Goal: Task Accomplishment & Management: Complete application form

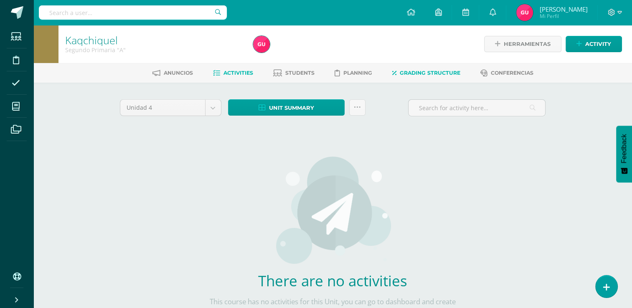
click at [444, 67] on link "Grading structure" at bounding box center [426, 72] width 68 height 13
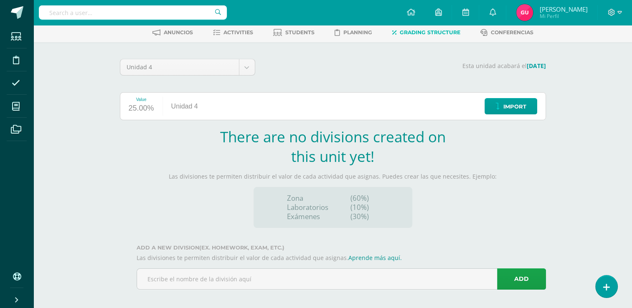
scroll to position [45, 0]
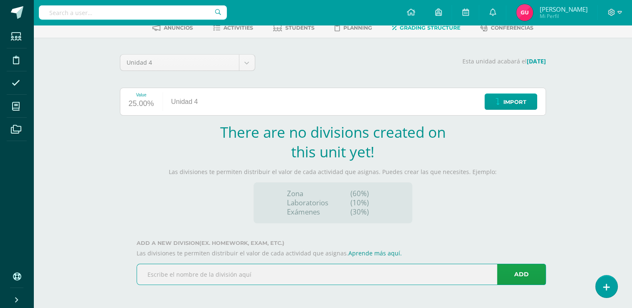
click at [444, 270] on input "text" at bounding box center [341, 274] width 408 height 20
type input "Zona"
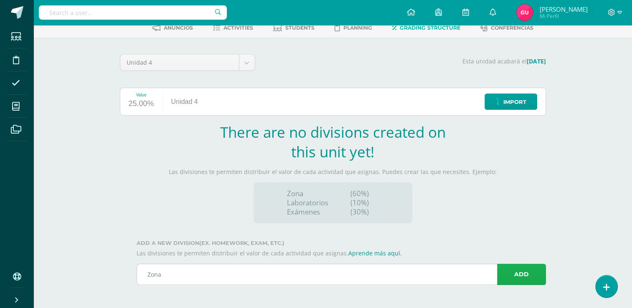
click at [529, 279] on link "Add" at bounding box center [521, 274] width 49 height 21
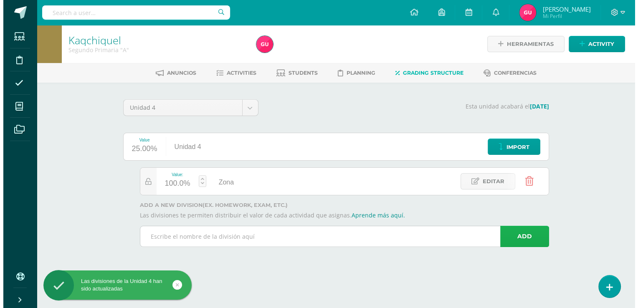
scroll to position [0, 0]
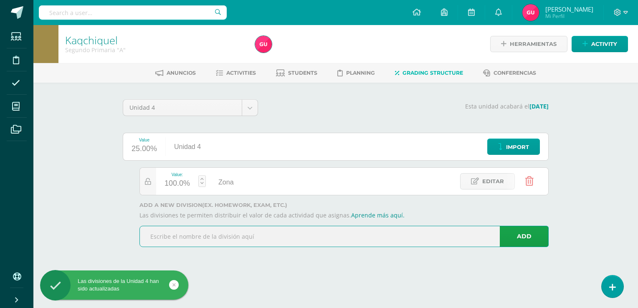
click at [414, 238] on input "text" at bounding box center [344, 236] width 408 height 20
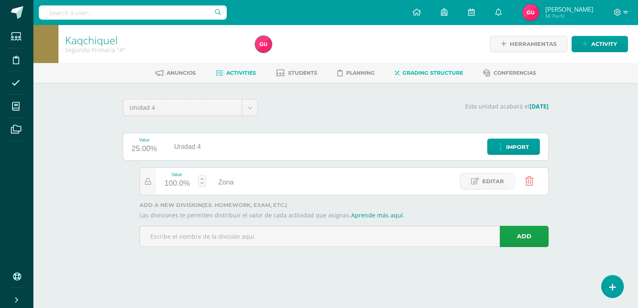
click at [230, 76] on link "Activities" at bounding box center [236, 72] width 40 height 13
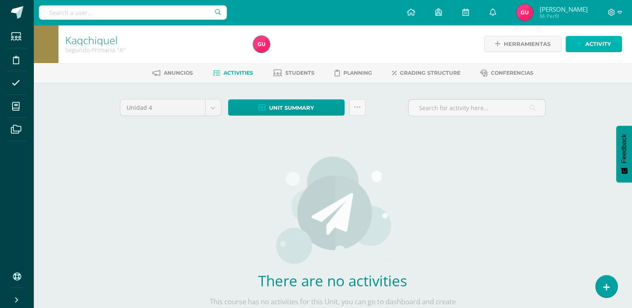
click at [590, 40] on span "Activity" at bounding box center [598, 43] width 26 height 15
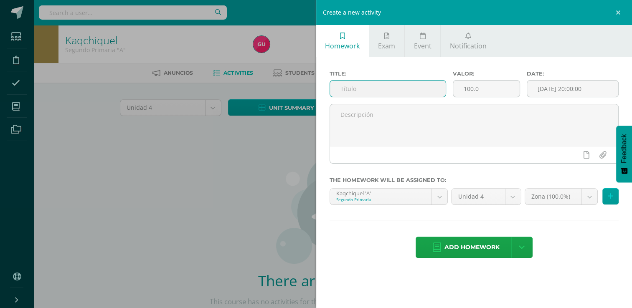
click at [370, 96] on input "text" at bounding box center [388, 89] width 116 height 16
type input "Vocabulario"
click at [582, 89] on input "[DATE] 20:00:00" at bounding box center [572, 89] width 91 height 16
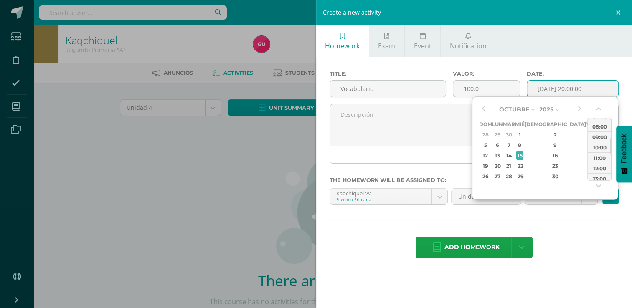
drag, startPoint x: 610, startPoint y: 173, endPoint x: 615, endPoint y: 146, distance: 27.1
click at [615, 146] on div "Octubre Enero Febrero Marzo Abril Mayo Junio Julio Agosto Septiembre Octubre No…" at bounding box center [545, 148] width 146 height 104
click at [597, 166] on div "12:00" at bounding box center [598, 168] width 23 height 10
type input "2025-10-15 12:00"
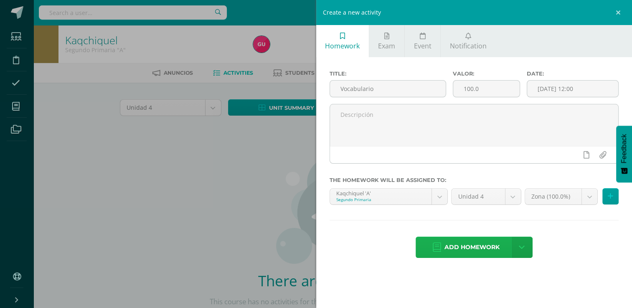
click at [463, 248] on span "Add homework" at bounding box center [471, 247] width 55 height 20
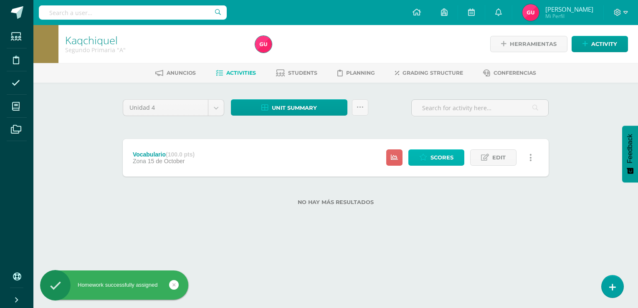
click at [441, 155] on span "Scores" at bounding box center [441, 157] width 23 height 15
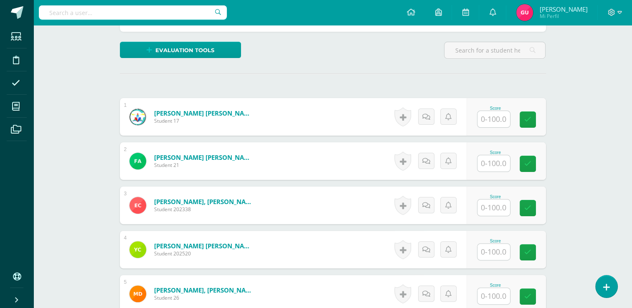
scroll to position [192, 0]
click at [495, 122] on input "text" at bounding box center [497, 119] width 33 height 17
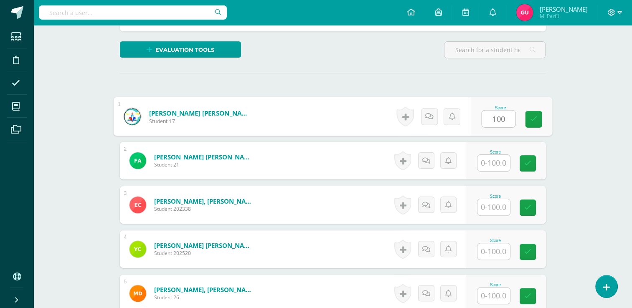
type input "100"
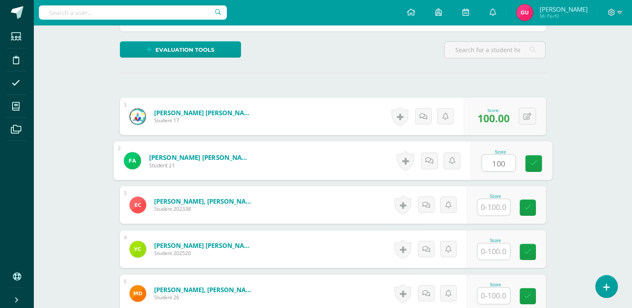
type input "100"
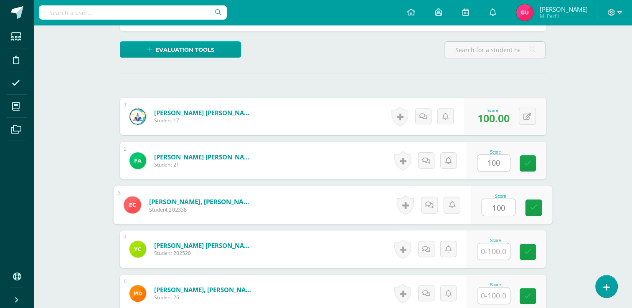
type input "100"
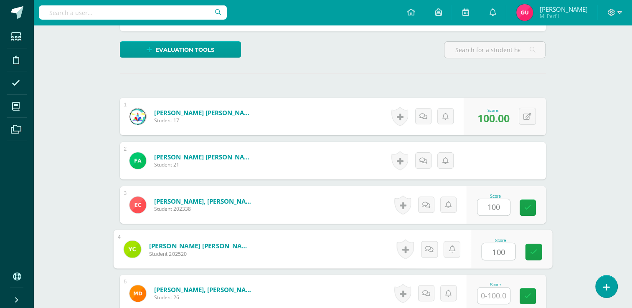
type input "100"
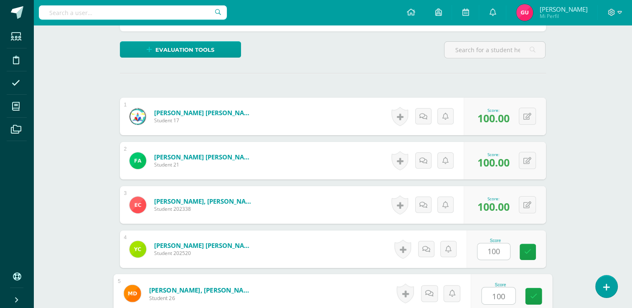
type input "100"
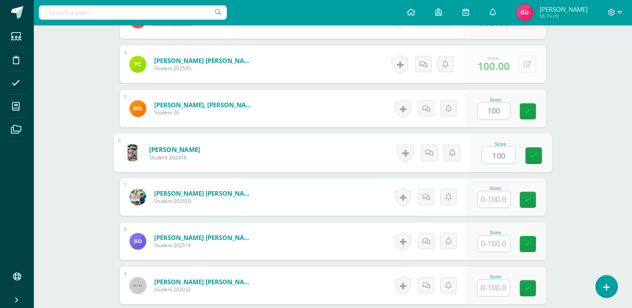
type input "100"
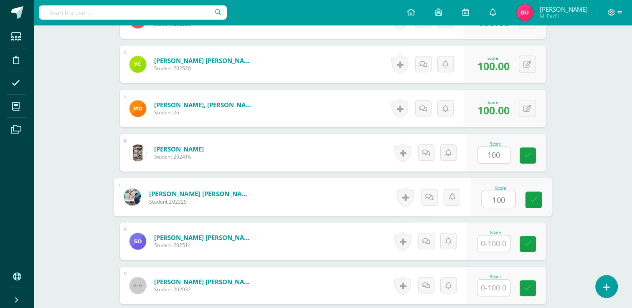
type input "100"
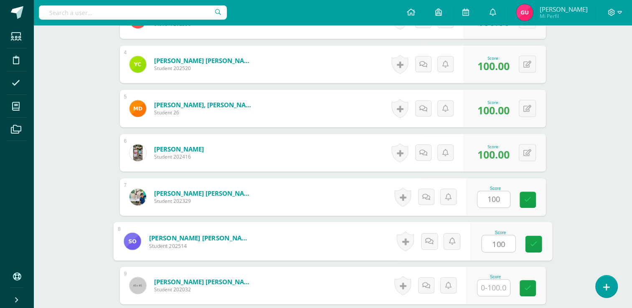
type input "100"
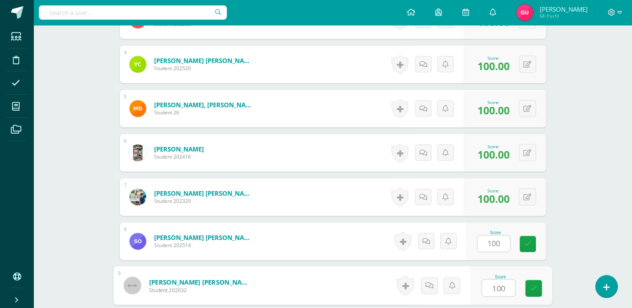
type input "100"
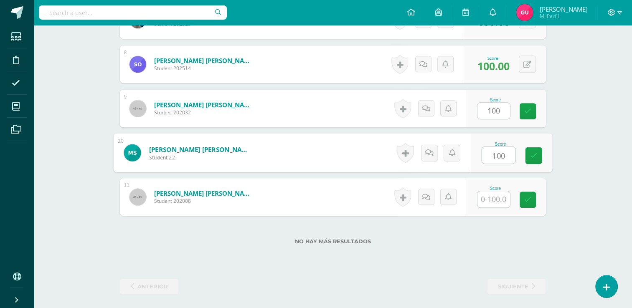
type input "100"
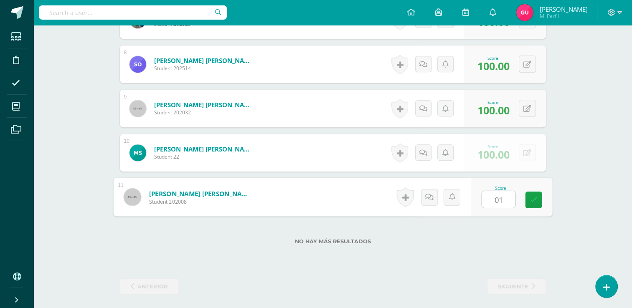
type input "0"
type input "100"
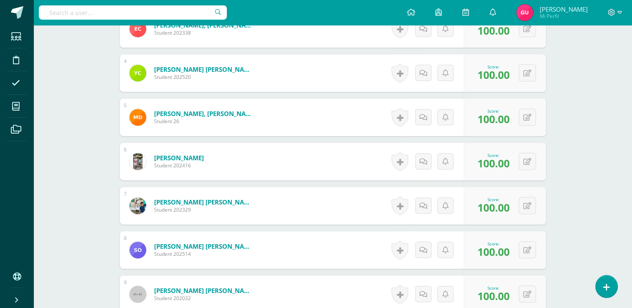
scroll to position [400, 0]
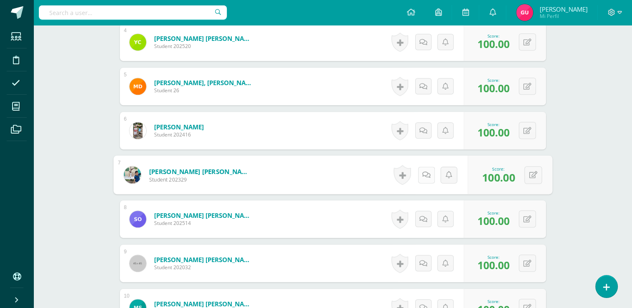
click at [423, 180] on link at bounding box center [426, 175] width 17 height 17
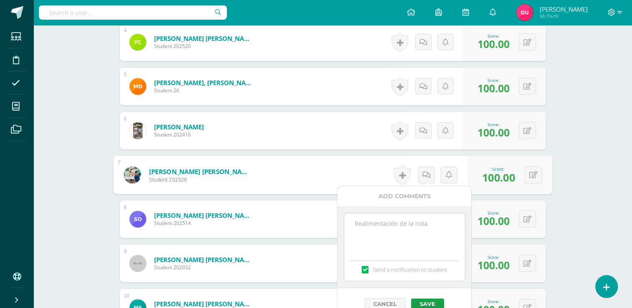
click at [362, 243] on textarea at bounding box center [404, 234] width 121 height 42
drag, startPoint x: 457, startPoint y: 229, endPoint x: 344, endPoint y: 233, distance: 112.8
click at [344, 233] on textarea "Repitio el vocabulario de las frutas" at bounding box center [404, 234] width 121 height 42
type textarea "Repitio el vocabulario de las frutas"
click at [430, 302] on button "Save" at bounding box center [427, 304] width 33 height 11
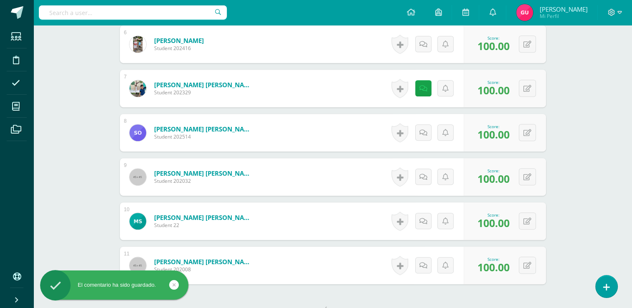
scroll to position [522, 0]
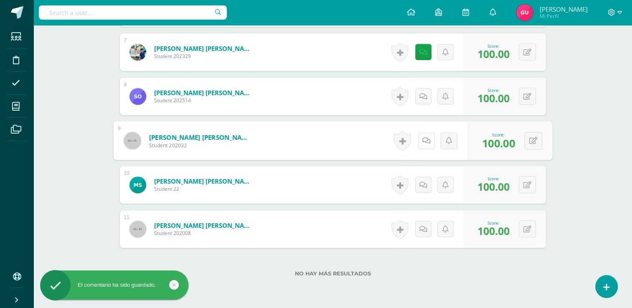
click at [419, 141] on link at bounding box center [426, 140] width 17 height 17
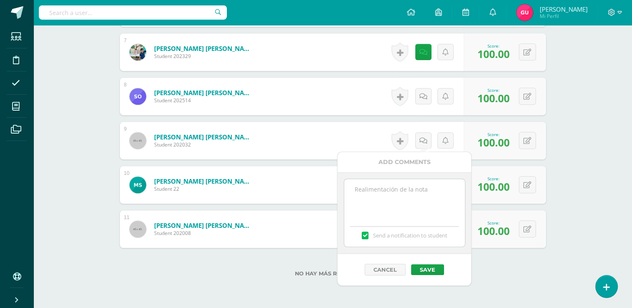
click at [387, 195] on textarea at bounding box center [404, 200] width 121 height 42
paste textarea "Repitio el vocabulario de las frutas"
click at [387, 195] on textarea "Repitio el vocabulario de las frutas" at bounding box center [404, 200] width 121 height 42
click at [379, 188] on textarea "Repitio el vocabulario de las frutas" at bounding box center [404, 200] width 121 height 42
type textarea "Repitio el vocabulario de las frutas"
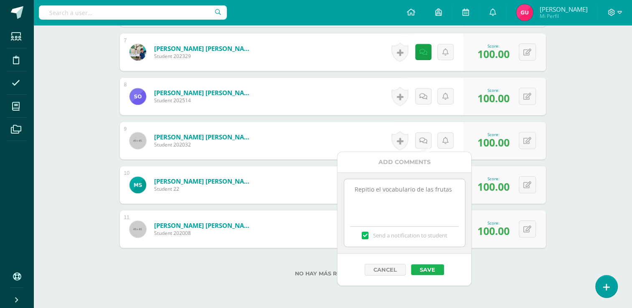
click at [425, 265] on button "Save" at bounding box center [427, 269] width 33 height 11
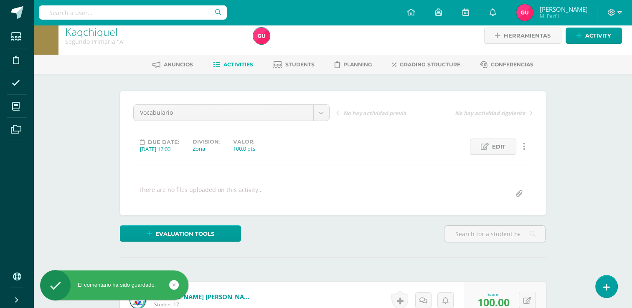
scroll to position [0, 0]
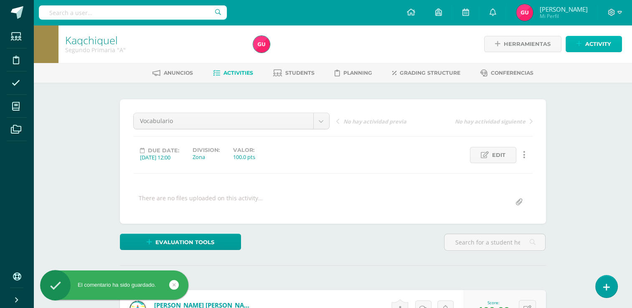
click at [578, 38] on link "Activity" at bounding box center [593, 44] width 56 height 16
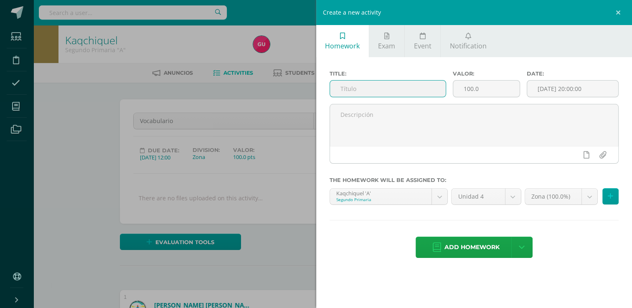
click at [376, 90] on input "text" at bounding box center [388, 89] width 116 height 16
type input "Examen"
click at [594, 92] on input "[DATE] 20:00:00" at bounding box center [572, 89] width 91 height 16
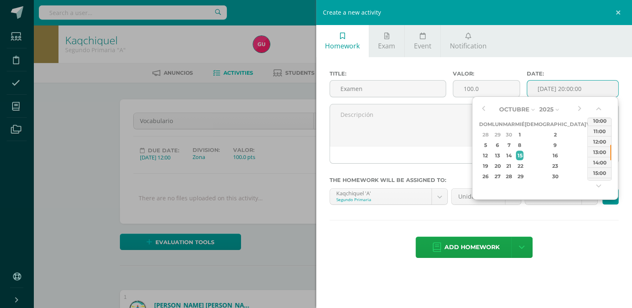
drag, startPoint x: 611, startPoint y: 171, endPoint x: 611, endPoint y: 150, distance: 20.9
click at [611, 150] on div at bounding box center [610, 152] width 1 height 15
click at [598, 146] on div "12:00" at bounding box center [598, 144] width 23 height 10
type input "2025-10-15 12:00"
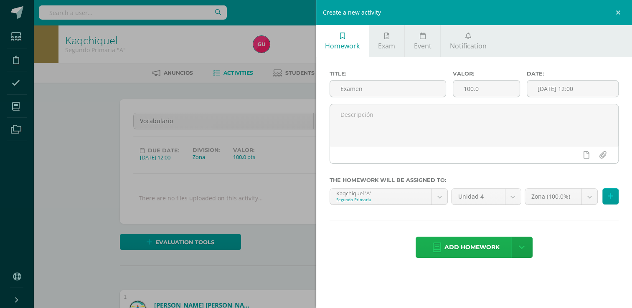
click at [474, 243] on span "Add homework" at bounding box center [471, 247] width 55 height 20
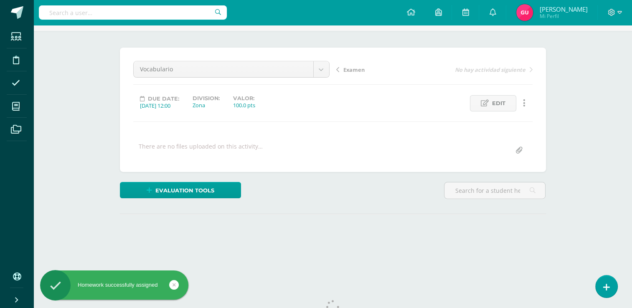
scroll to position [80, 0]
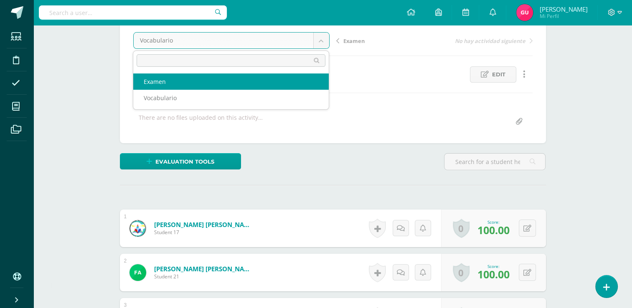
select select "/dashboard/teacher/grade-activity/37259/"
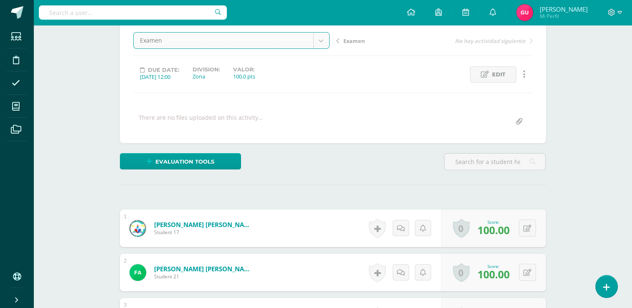
scroll to position [81, 0]
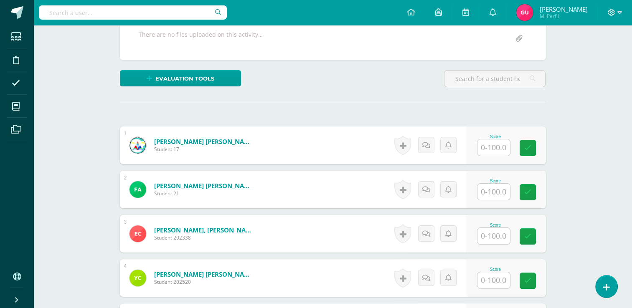
scroll to position [164, 0]
click at [496, 154] on div "Score" at bounding box center [505, 145] width 79 height 38
click at [495, 137] on div "Score" at bounding box center [495, 136] width 37 height 5
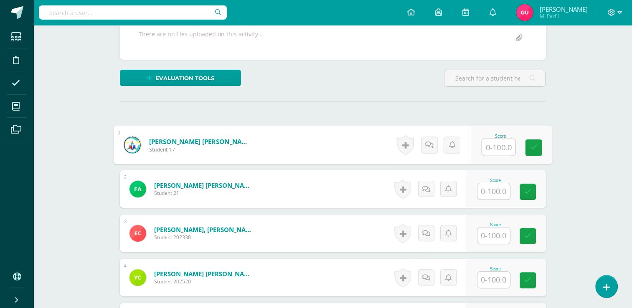
click at [493, 146] on input "text" at bounding box center [497, 147] width 33 height 17
type input "100"
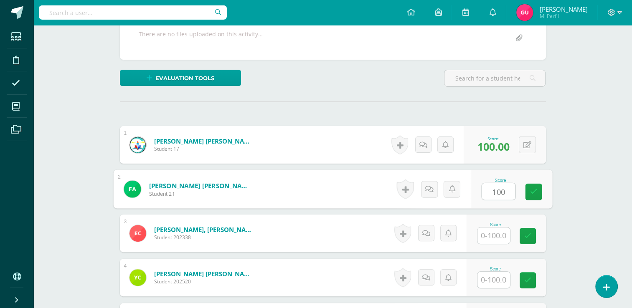
type input "100"
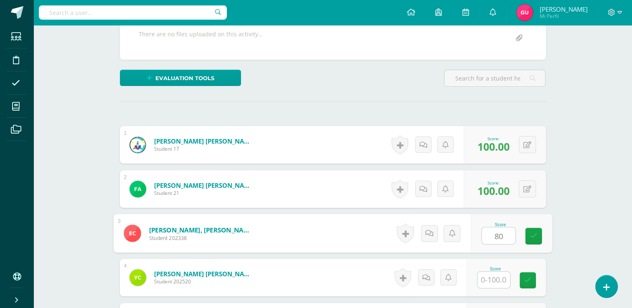
type input "80"
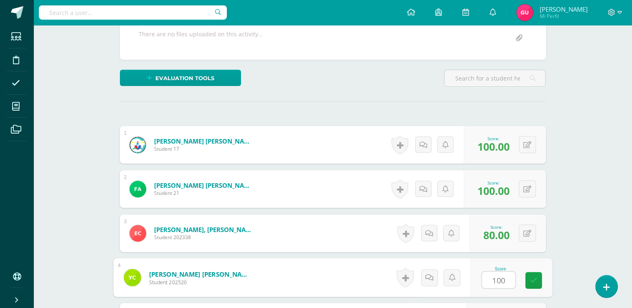
type input "100"
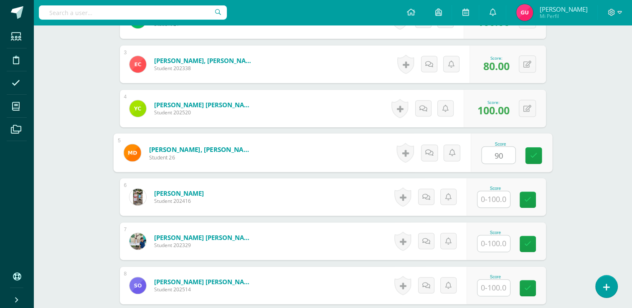
type input "90"
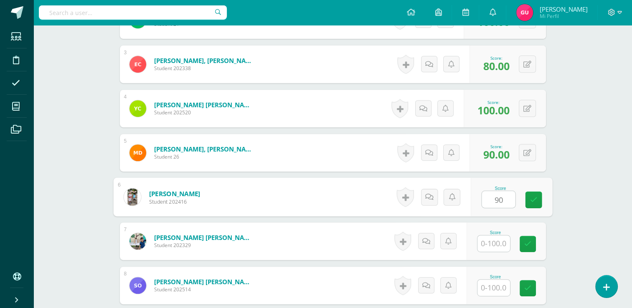
type input "90"
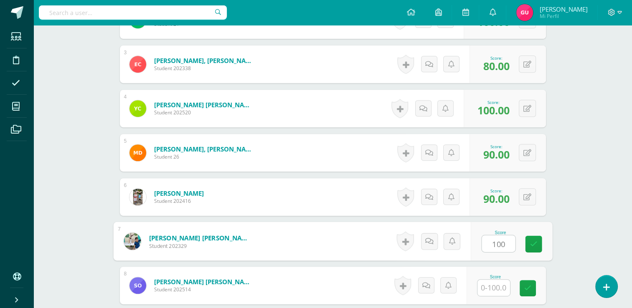
type input "100"
click at [424, 235] on link at bounding box center [426, 241] width 17 height 17
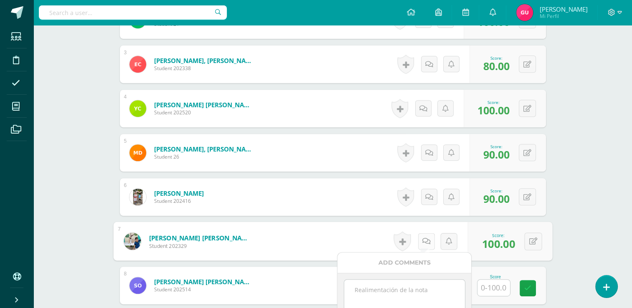
click at [424, 235] on link at bounding box center [426, 241] width 17 height 17
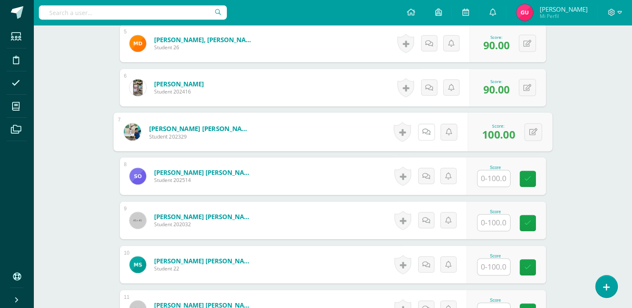
scroll to position [448, 0]
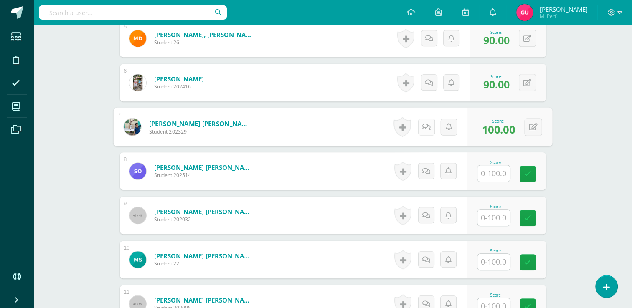
click at [430, 125] on link at bounding box center [426, 127] width 17 height 17
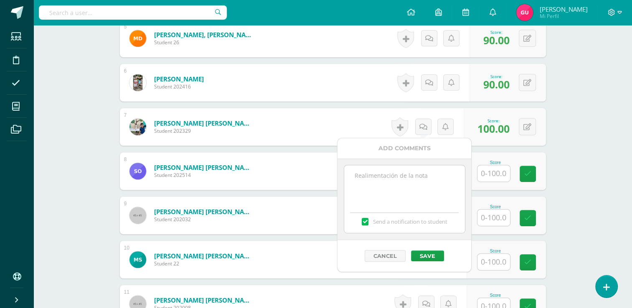
click at [403, 174] on textarea at bounding box center [404, 186] width 121 height 42
paste textarea "Repitio el vocabulario de las frutas"
drag, startPoint x: 431, startPoint y: 187, endPoint x: 421, endPoint y: 188, distance: 10.2
click at [421, 188] on textarea "Repitió de forma verbak el vocabulario de las frutas" at bounding box center [404, 186] width 121 height 42
click at [422, 173] on textarea "Repitió de forma verbak el vocabulario de las frutas" at bounding box center [404, 186] width 121 height 42
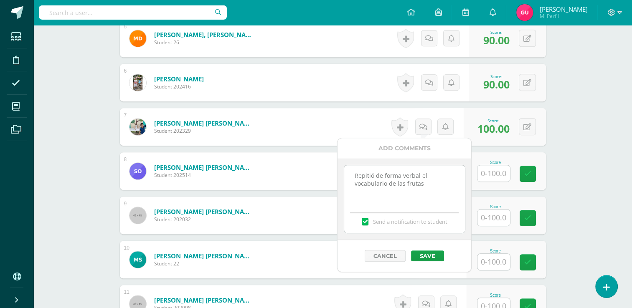
click at [412, 195] on textarea "Repitió de forma verbal el vocabulario de las frutas" at bounding box center [404, 186] width 121 height 42
click at [368, 198] on textarea "Repitió de forma verbal el vocabulario de las frutas" at bounding box center [404, 186] width 121 height 42
drag, startPoint x: 428, startPoint y: 186, endPoint x: 349, endPoint y: 177, distance: 79.0
click at [349, 177] on textarea "Repitió de forma verbal el vocabulario de las frutas" at bounding box center [404, 186] width 121 height 42
type textarea "Repitió de forma verbal el vocabulario de las frutas"
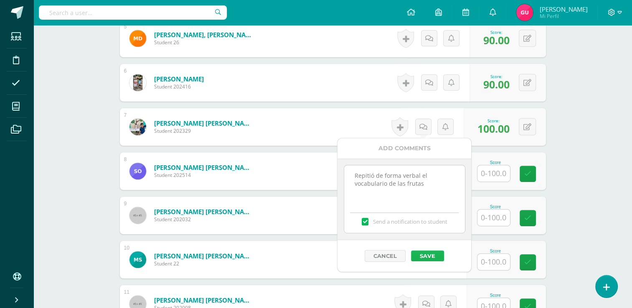
click at [426, 253] on button "Save" at bounding box center [427, 256] width 33 height 11
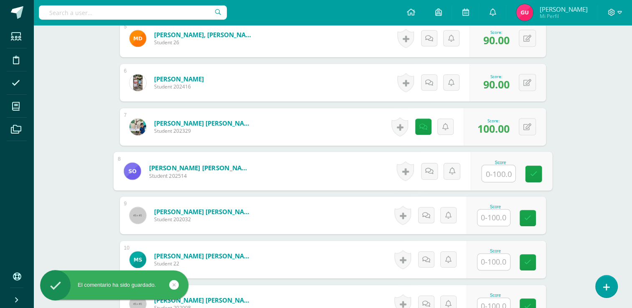
click at [496, 172] on input "text" at bounding box center [497, 173] width 33 height 17
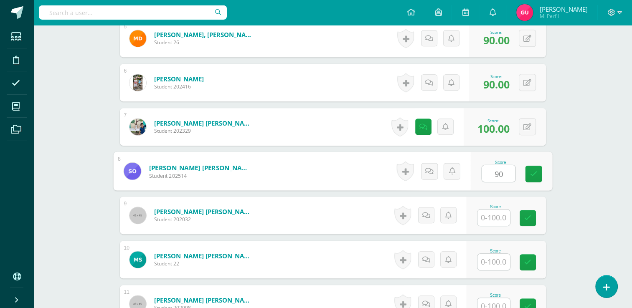
type input "90"
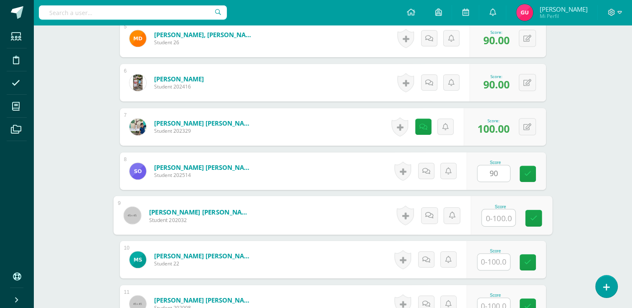
click at [494, 216] on input "text" at bounding box center [497, 218] width 33 height 17
type input "100"
click at [429, 215] on icon at bounding box center [429, 215] width 8 height 7
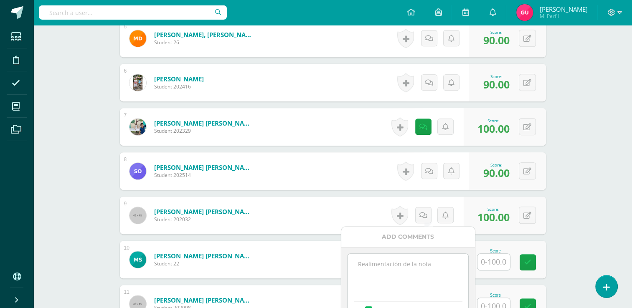
click at [404, 263] on textarea at bounding box center [407, 275] width 121 height 42
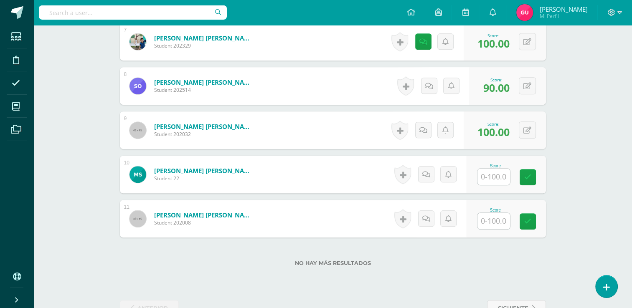
scroll to position [539, 0]
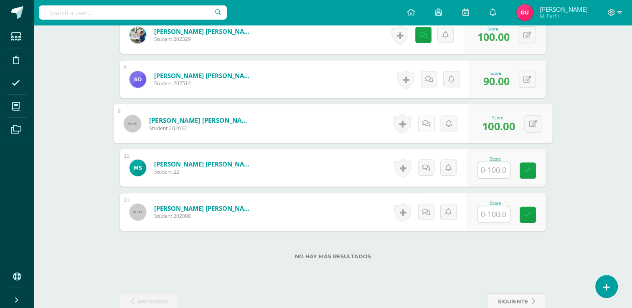
click at [426, 123] on link at bounding box center [426, 123] width 17 height 17
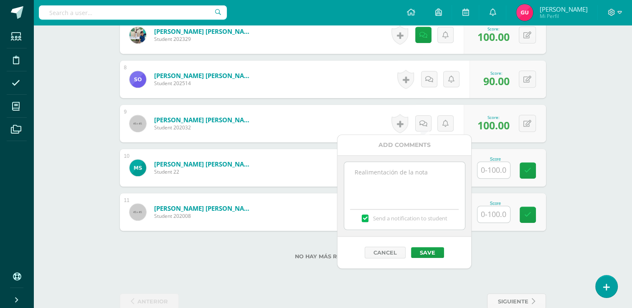
click at [396, 173] on textarea at bounding box center [404, 183] width 121 height 42
paste textarea "Repitió de forma verbal el vocabulario de las frutas"
type textarea "Repitió de forma verbal el vocabulario de las frutas"
click at [427, 252] on button "Save" at bounding box center [427, 252] width 33 height 11
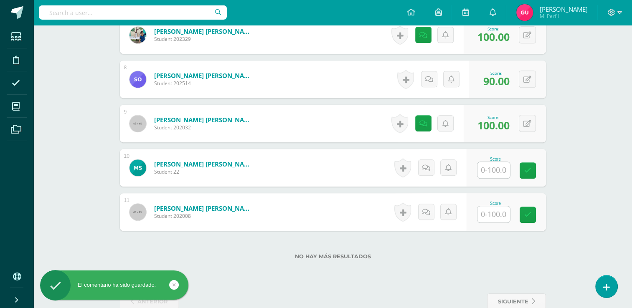
click at [502, 169] on input "text" at bounding box center [493, 170] width 33 height 16
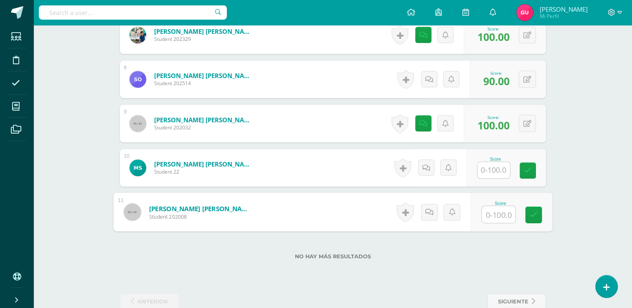
click at [495, 211] on input "text" at bounding box center [497, 214] width 33 height 17
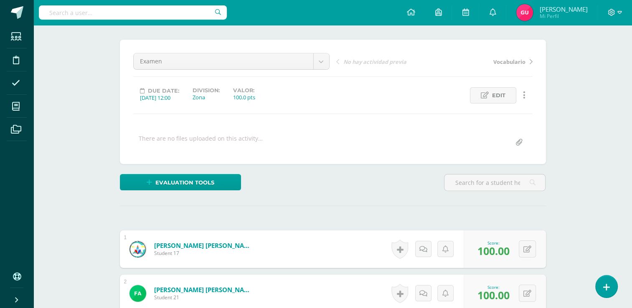
scroll to position [0, 0]
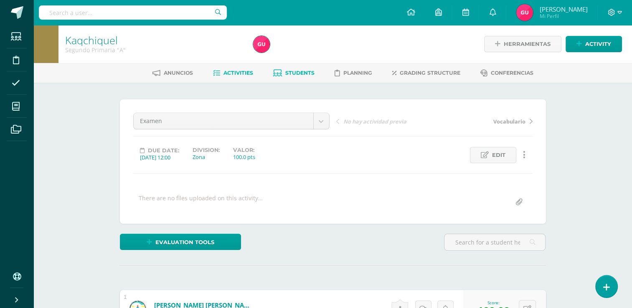
click at [306, 74] on span "Students" at bounding box center [299, 73] width 29 height 6
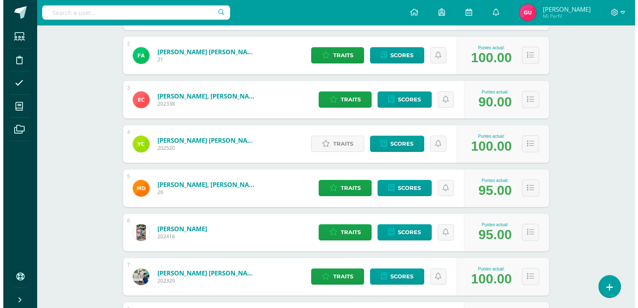
scroll to position [189, 0]
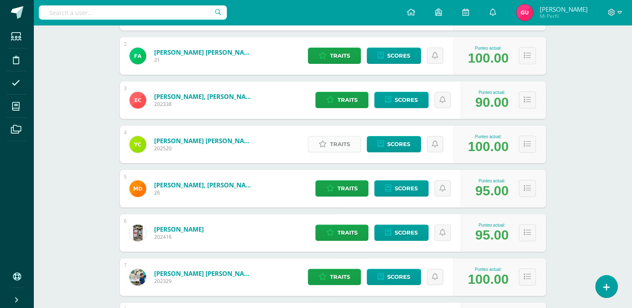
click at [335, 149] on span "Traits" at bounding box center [340, 144] width 20 height 15
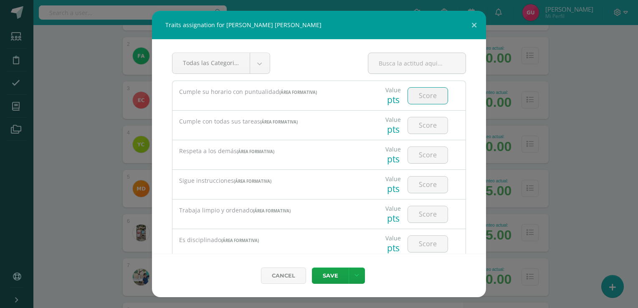
click at [438, 92] on input "number" at bounding box center [428, 96] width 40 height 16
type input "5"
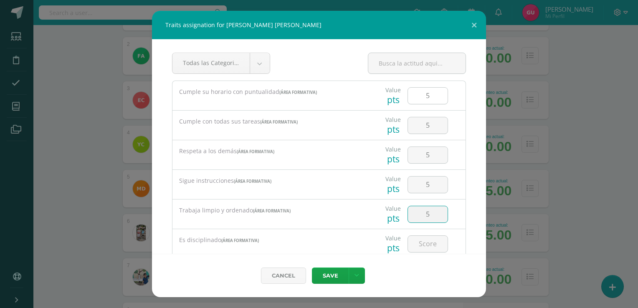
type input "5"
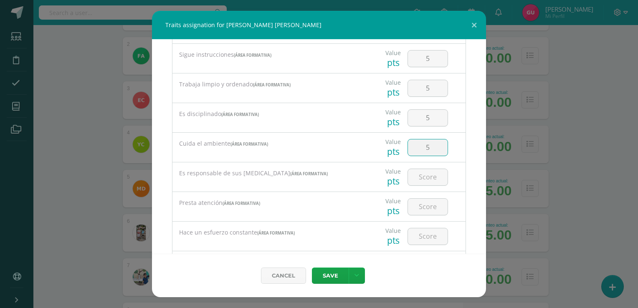
type input "5"
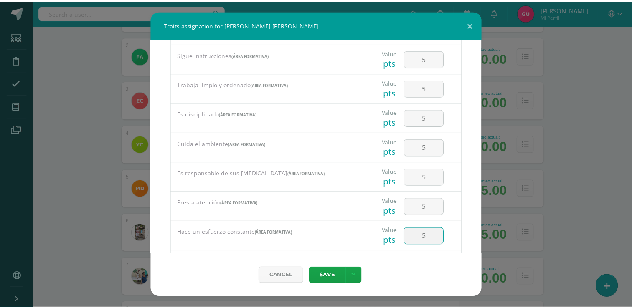
scroll to position [173, 0]
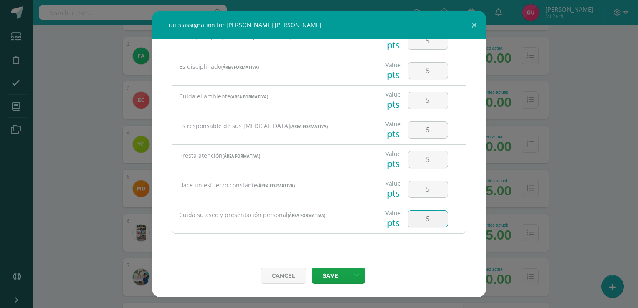
type input "5"
click at [360, 274] on link at bounding box center [357, 276] width 16 height 16
click at [306, 241] on icon at bounding box center [305, 241] width 7 height 6
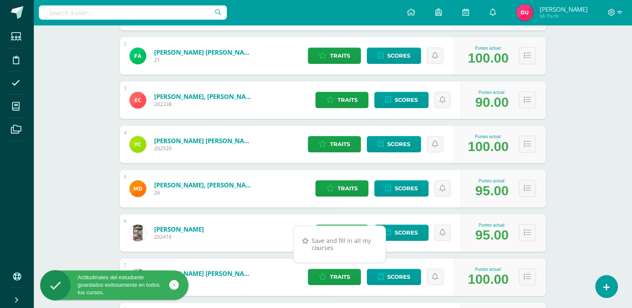
click at [558, 240] on div "Students (11) Unidad 4 Unidad 4 Unidad 3 Unidad 2 Unidad 1 11 Active students D…" at bounding box center [332, 211] width 459 height 635
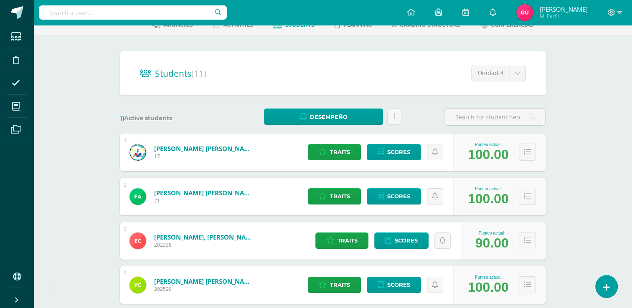
scroll to position [3, 0]
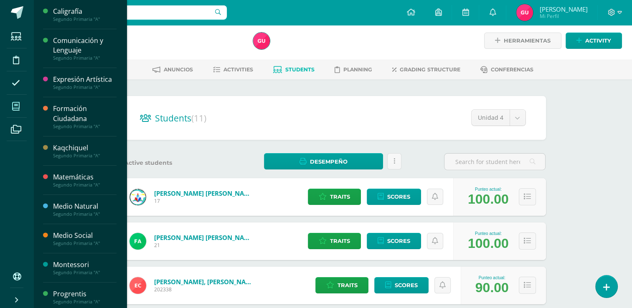
click at [25, 109] on span at bounding box center [16, 106] width 19 height 19
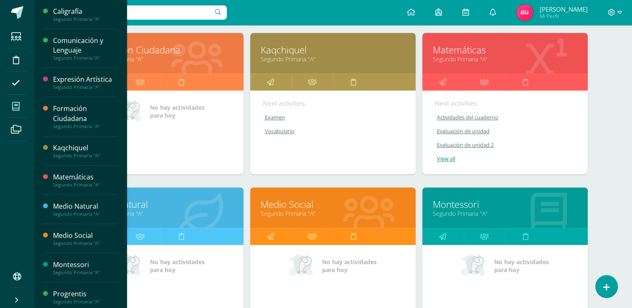
scroll to position [279, 0]
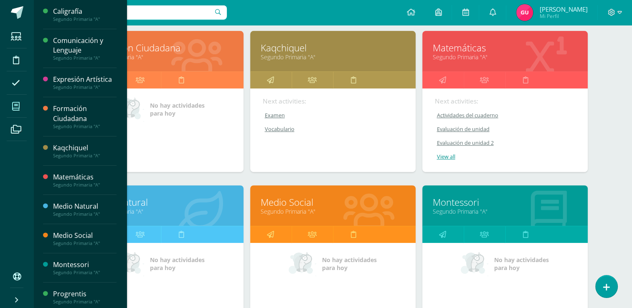
click at [136, 204] on link "Medio Natural" at bounding box center [161, 202] width 144 height 13
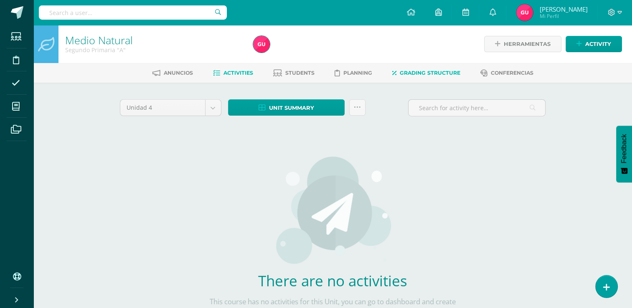
click at [438, 76] on link "Grading structure" at bounding box center [426, 72] width 68 height 13
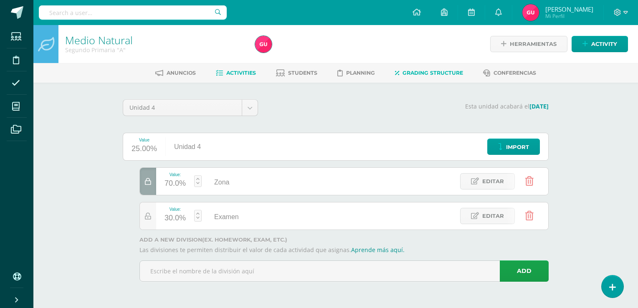
click at [233, 74] on span "Activities" at bounding box center [241, 73] width 30 height 6
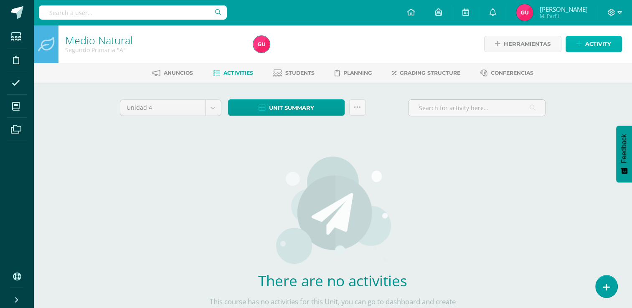
click at [593, 51] on span "Activity" at bounding box center [598, 43] width 26 height 15
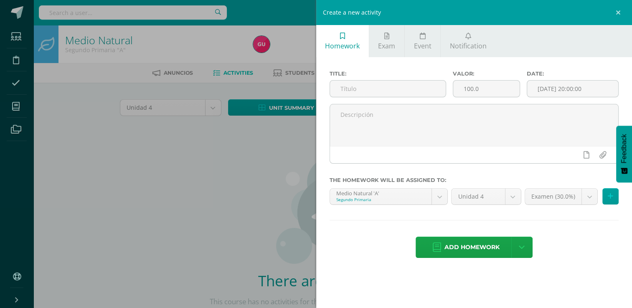
click at [400, 97] on div "Title:" at bounding box center [387, 87] width 123 height 33
click at [400, 95] on input "text" at bounding box center [388, 89] width 116 height 16
type input "Evaluacion de unidad 1"
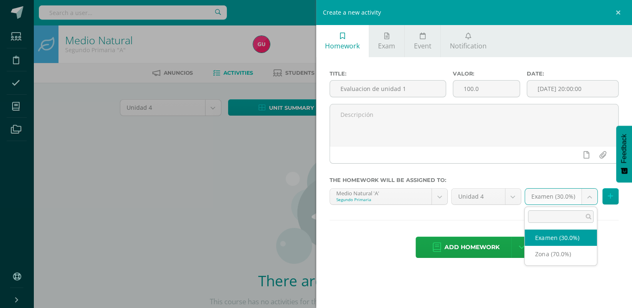
click at [589, 199] on body "Students Discipline Attendance My courses Archivos Soporte Help Reportar un pro…" at bounding box center [316, 179] width 632 height 359
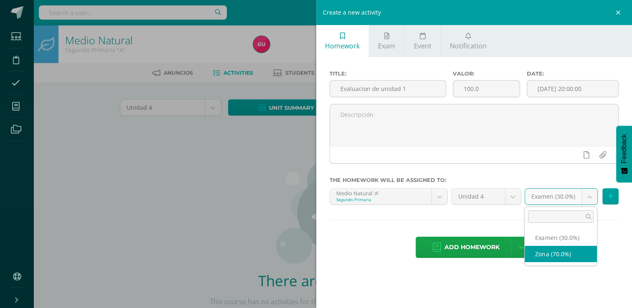
select select "36546"
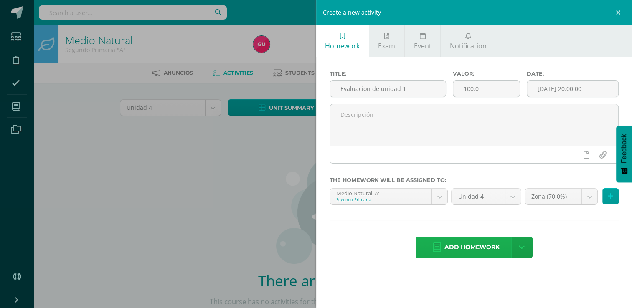
click at [453, 243] on span "Add homework" at bounding box center [471, 247] width 55 height 20
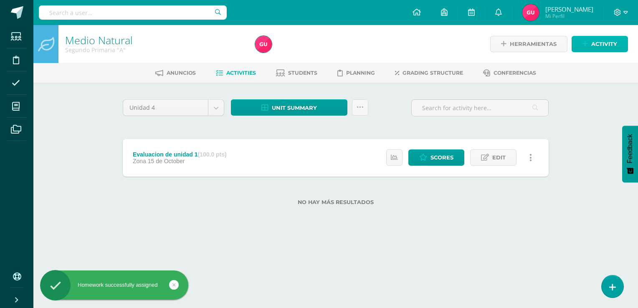
click at [587, 46] on icon at bounding box center [584, 44] width 5 height 7
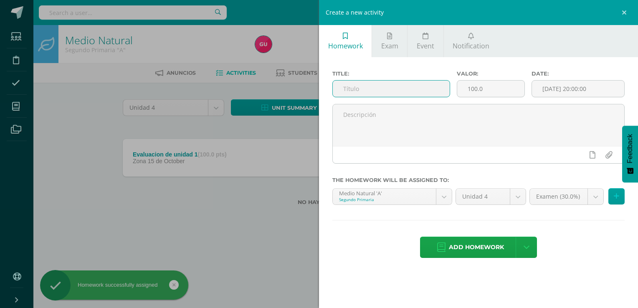
click at [431, 90] on input "text" at bounding box center [391, 89] width 117 height 16
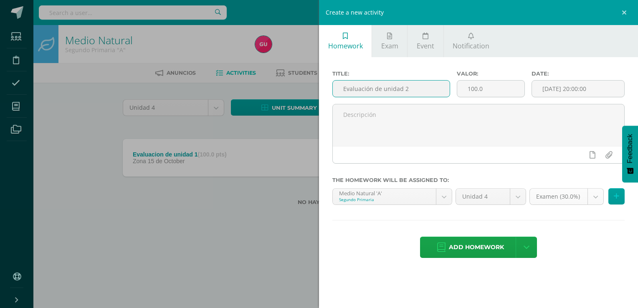
type input "Evaluación de unidad 2"
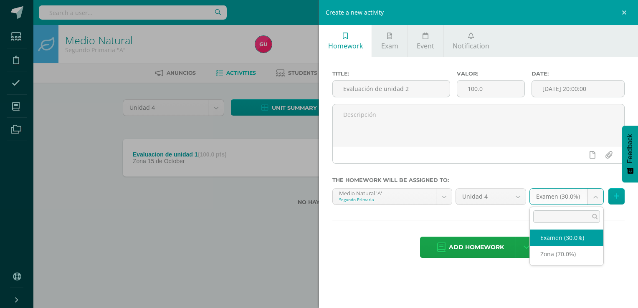
click at [586, 198] on body "Homework successfully assigned Students Discipline Attendance My courses Archiv…" at bounding box center [319, 116] width 638 height 232
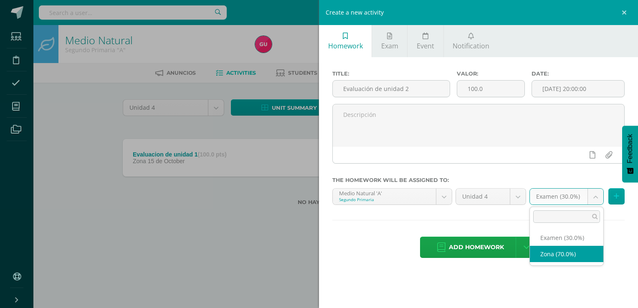
select select "36546"
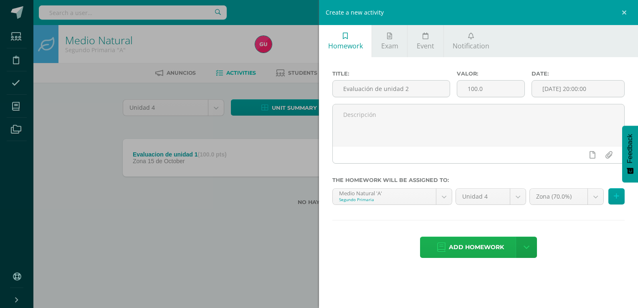
click at [497, 247] on span "Add homework" at bounding box center [476, 247] width 55 height 20
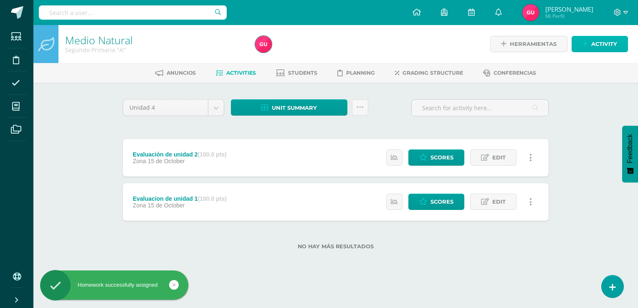
click at [585, 43] on icon at bounding box center [584, 44] width 5 height 7
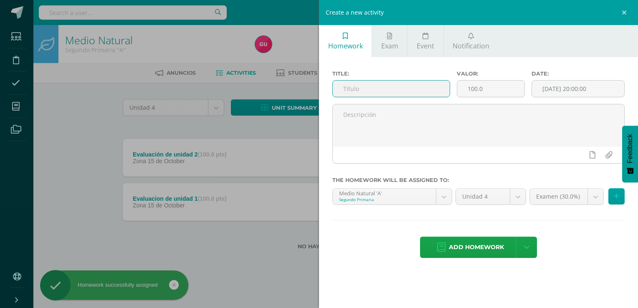
click at [426, 89] on input "text" at bounding box center [391, 89] width 117 height 16
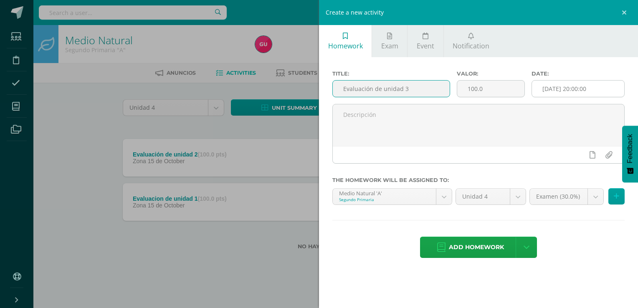
type input "Evaluación de unidad 3"
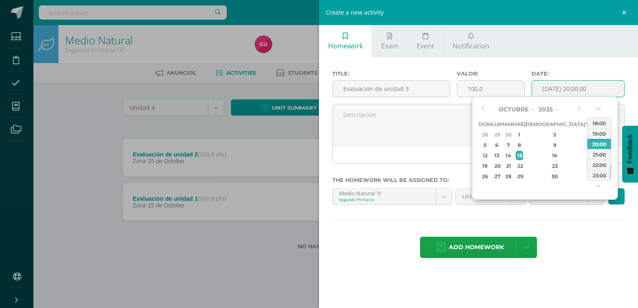
click at [581, 86] on input "[DATE] 20:00:00" at bounding box center [578, 89] width 92 height 16
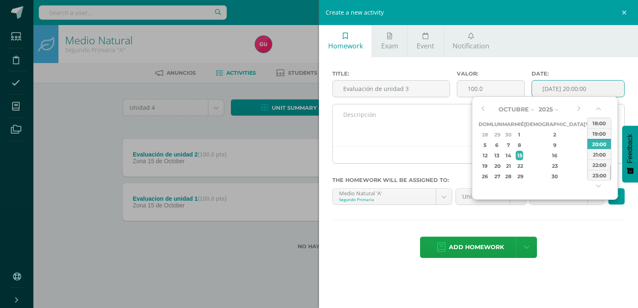
type input "2025-10-15 20:00"
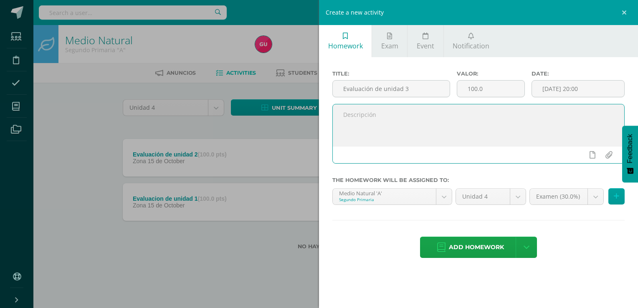
click at [438, 132] on textarea at bounding box center [478, 125] width 291 height 42
click at [596, 192] on body "Homework successfully assigned Students Discipline Attendance My courses Archiv…" at bounding box center [319, 138] width 638 height 276
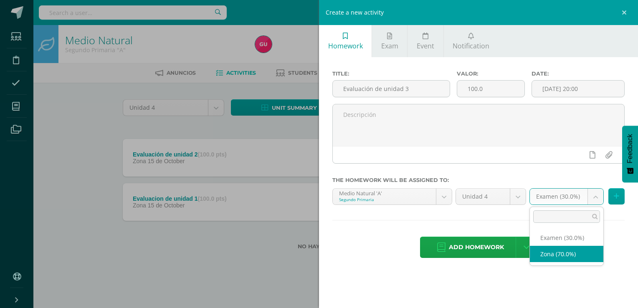
select select "36546"
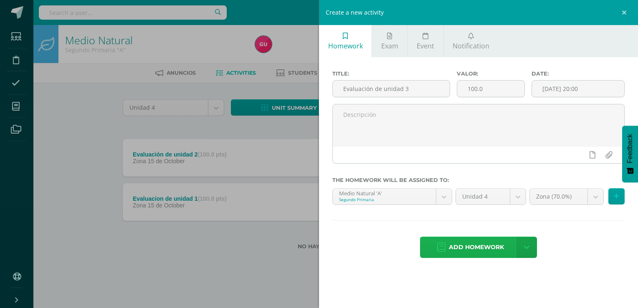
click at [471, 252] on span "Add homework" at bounding box center [476, 247] width 55 height 20
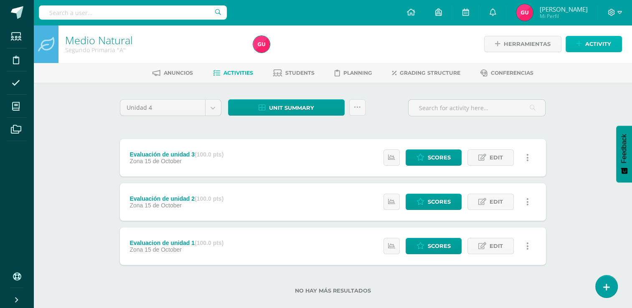
click at [591, 44] on span "Activity" at bounding box center [598, 43] width 26 height 15
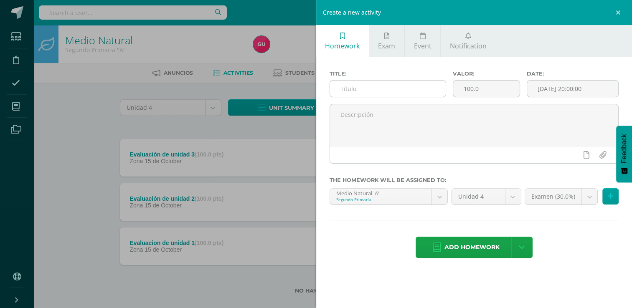
click at [416, 87] on input "text" at bounding box center [388, 89] width 116 height 16
type input "collage maquinas simples"
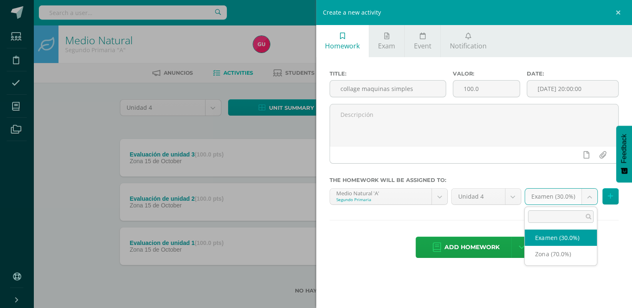
click at [586, 199] on body "Homework successfully assigned Students Discipline Attendance My courses Archiv…" at bounding box center [316, 160] width 632 height 321
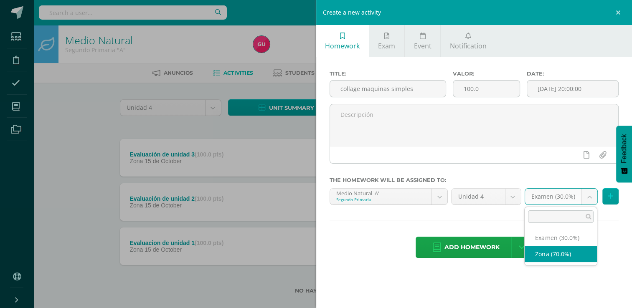
select select "36546"
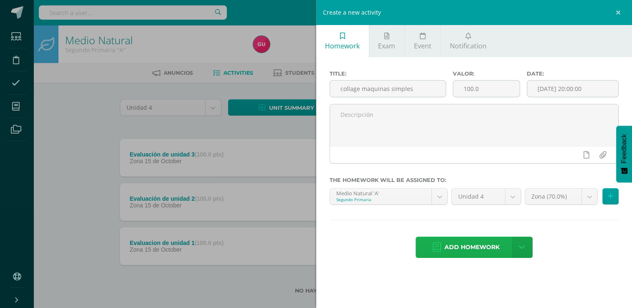
click at [479, 247] on span "Add homework" at bounding box center [471, 247] width 55 height 20
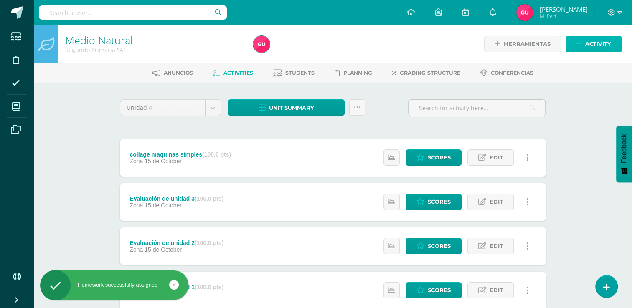
click at [594, 40] on span "Activity" at bounding box center [598, 43] width 26 height 15
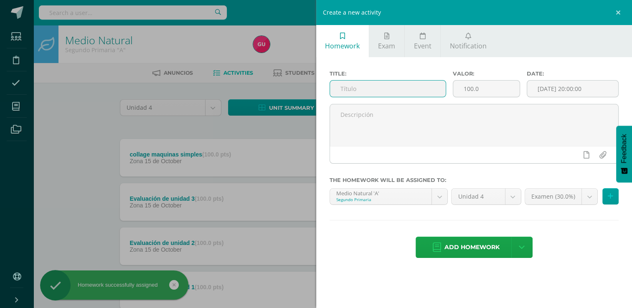
click at [398, 86] on input "text" at bounding box center [388, 89] width 116 height 16
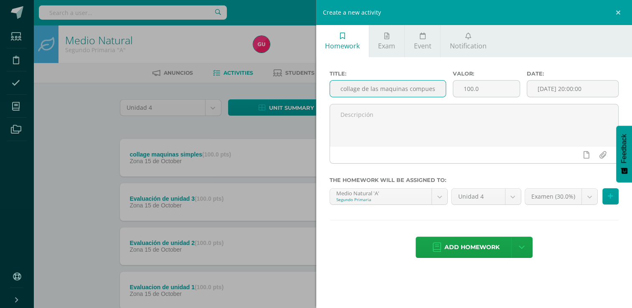
scroll to position [0, 4]
type input "collage de las maquinas compuestas"
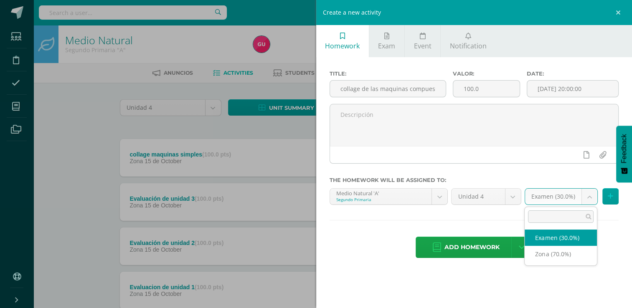
click at [588, 195] on body "Homework successfully assigned Students Discipline Attendance My courses Archiv…" at bounding box center [316, 182] width 632 height 365
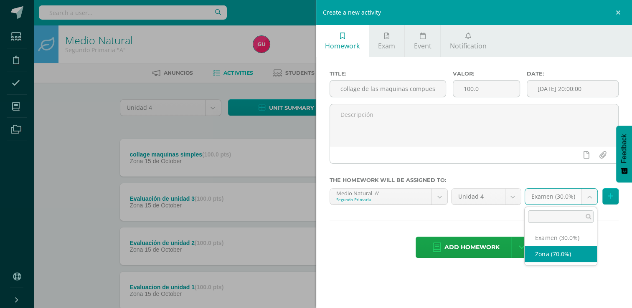
select select "36546"
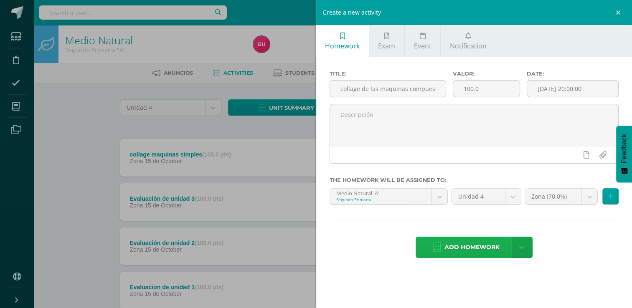
click at [483, 249] on span "Add homework" at bounding box center [471, 247] width 55 height 20
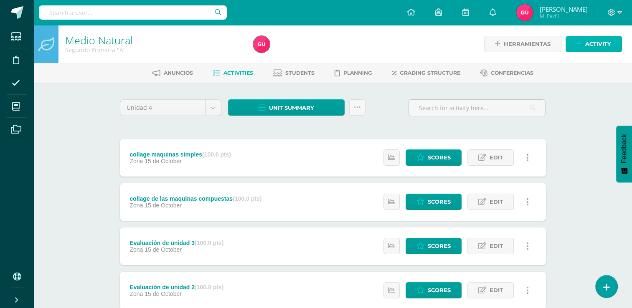
click at [593, 49] on span "Activity" at bounding box center [598, 43] width 26 height 15
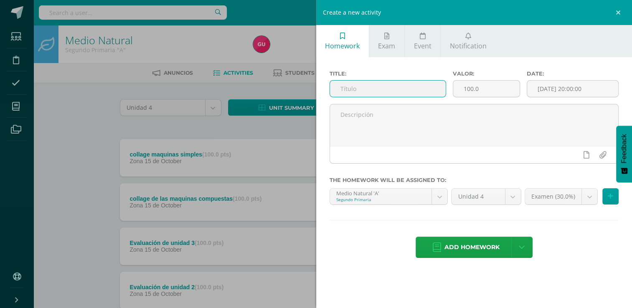
click at [428, 96] on input "text" at bounding box center [388, 89] width 116 height 16
type input "Ejercicios del libro"
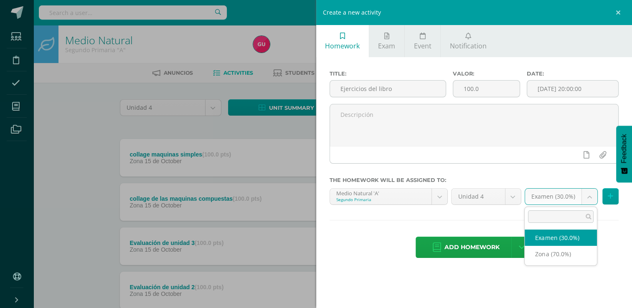
click at [584, 199] on body "Homework successfully assigned Students Discipline Attendance My courses Archiv…" at bounding box center [316, 204] width 632 height 409
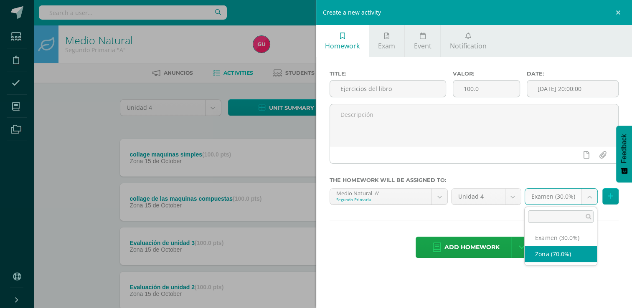
select select "36546"
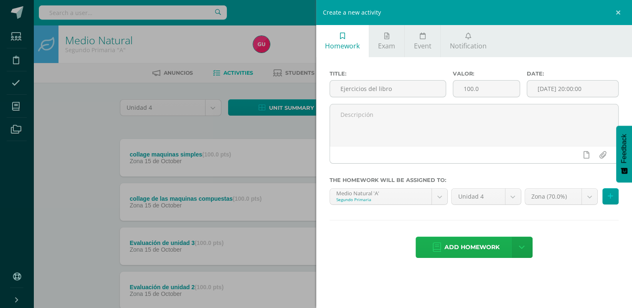
click at [464, 243] on span "Add homework" at bounding box center [471, 247] width 55 height 20
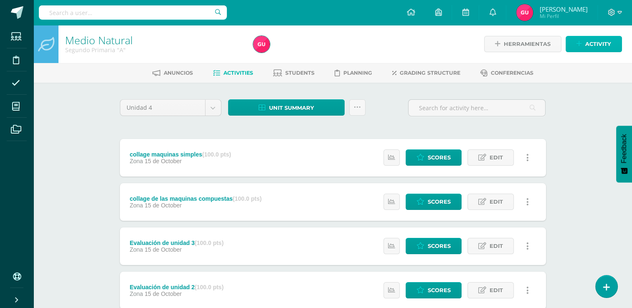
click at [600, 47] on span "Activity" at bounding box center [598, 43] width 26 height 15
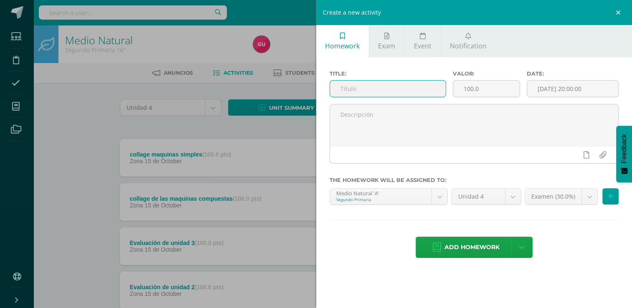
click at [435, 89] on input "text" at bounding box center [388, 89] width 116 height 16
type input "Hoja de trabajo los planetas"
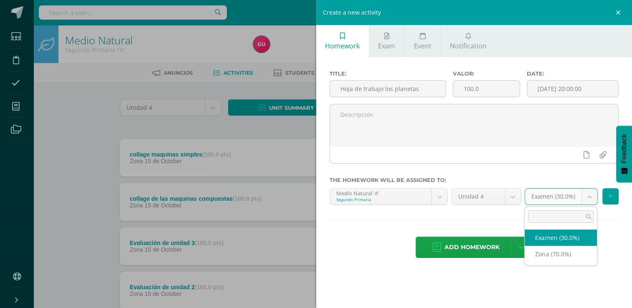
click at [590, 192] on body "Homework successfully assigned Students Discipline Attendance My courses Archiv…" at bounding box center [316, 226] width 632 height 453
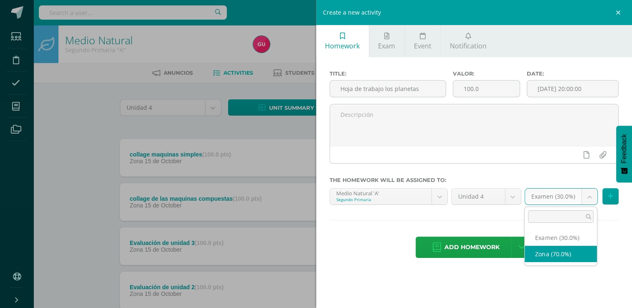
select select "36546"
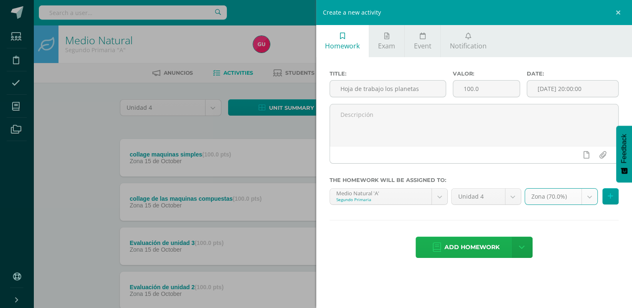
click at [478, 248] on span "Add homework" at bounding box center [471, 247] width 55 height 20
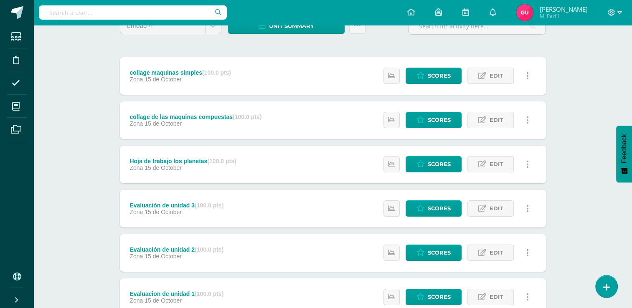
scroll to position [78, 0]
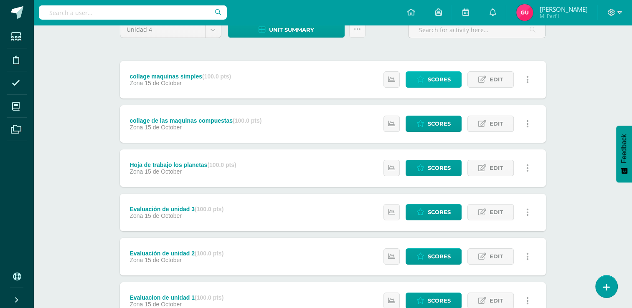
click at [447, 74] on span "Scores" at bounding box center [439, 79] width 23 height 15
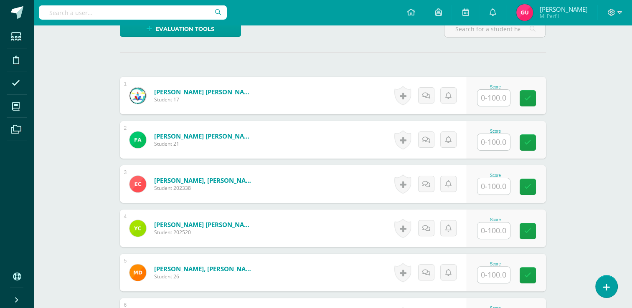
scroll to position [306, 0]
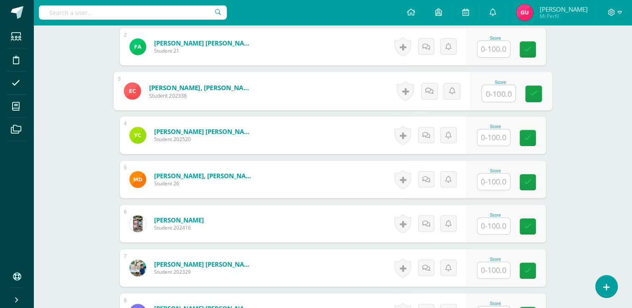
click at [494, 91] on input "text" at bounding box center [497, 93] width 33 height 17
type input "100"
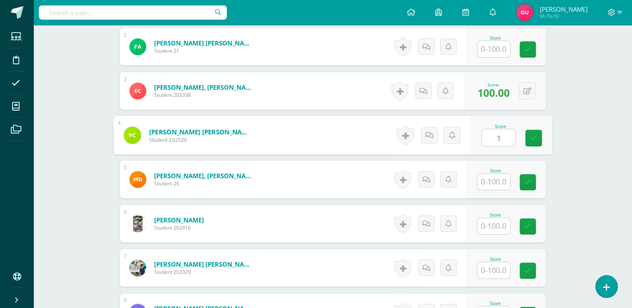
scroll to position [0, 0]
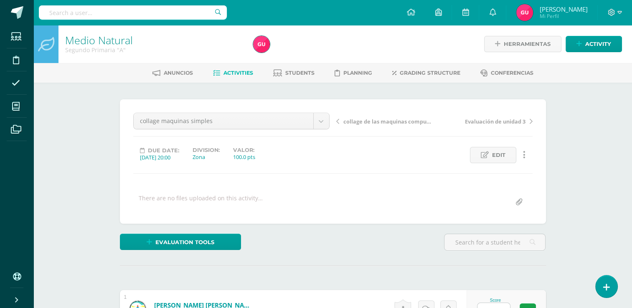
type input "1"
click at [235, 71] on span "Activities" at bounding box center [238, 73] width 30 height 6
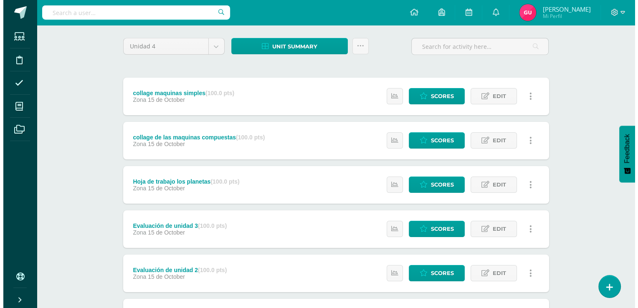
scroll to position [60, 0]
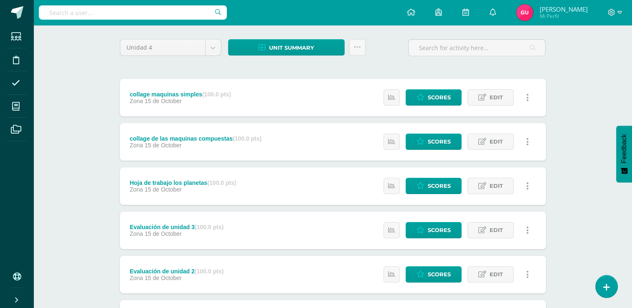
click at [522, 142] on link at bounding box center [527, 142] width 16 height 16
click at [503, 195] on link "Delete" at bounding box center [511, 194] width 67 height 13
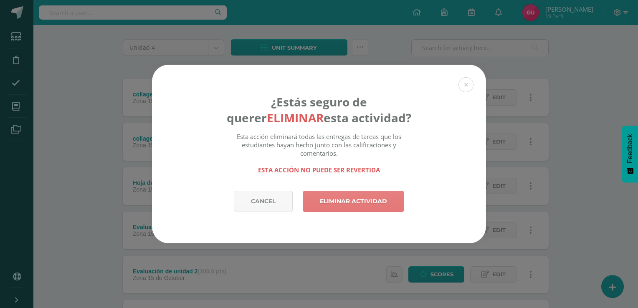
click at [342, 202] on link "Eliminar actividad" at bounding box center [353, 201] width 101 height 21
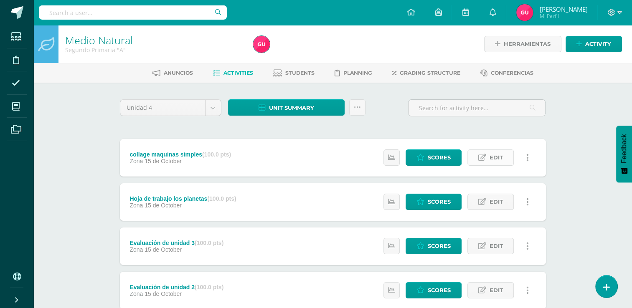
click at [491, 160] on span "Edit" at bounding box center [495, 157] width 13 height 15
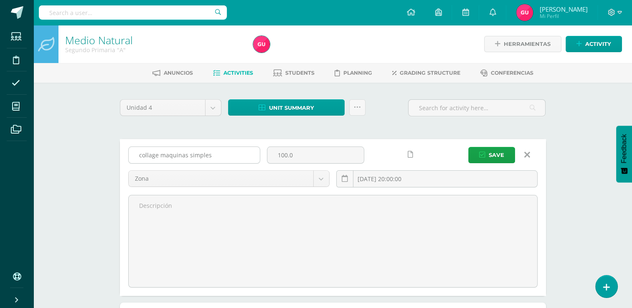
click at [223, 149] on input "collage maquinas simples" at bounding box center [194, 155] width 131 height 16
type input "collage maquinas simples y compuestas"
click at [496, 150] on span "Save" at bounding box center [496, 154] width 15 height 15
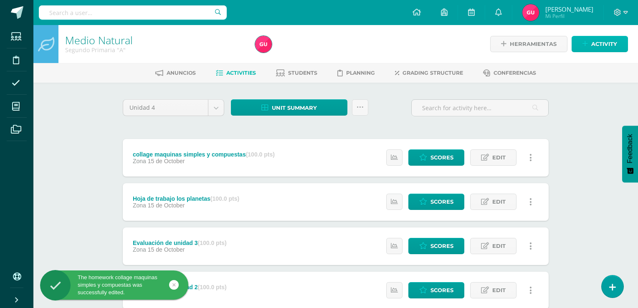
click at [595, 50] on span "Activity" at bounding box center [604, 43] width 26 height 15
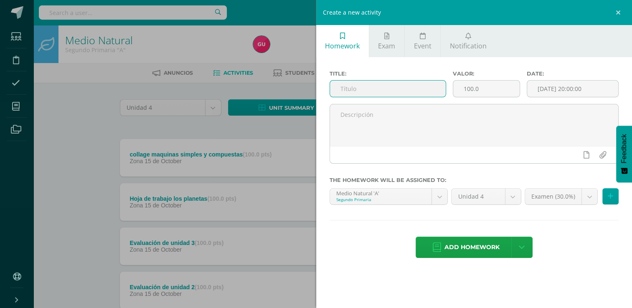
click at [394, 91] on input "text" at bounding box center [388, 89] width 116 height 16
type input "proyecto de compostaje"
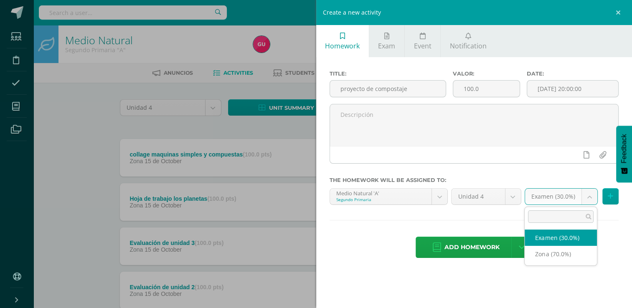
click at [584, 196] on body "The homework collage maquinas simples y compuestas was successfully edited. Stu…" at bounding box center [316, 226] width 632 height 453
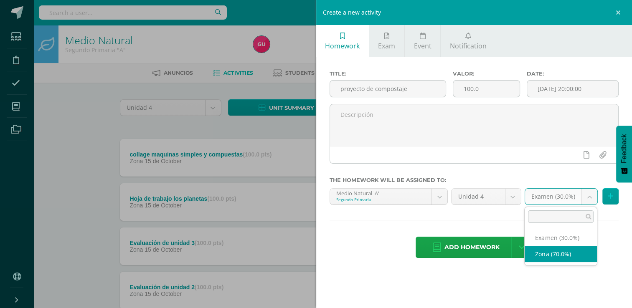
select select "36546"
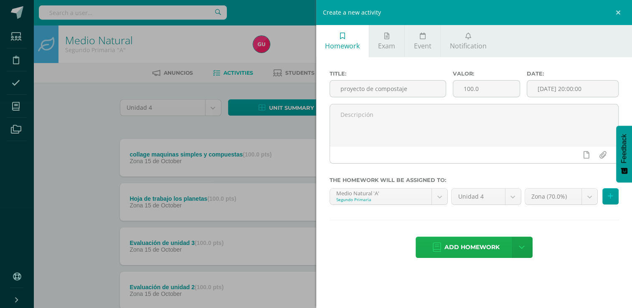
click at [462, 240] on span "Add homework" at bounding box center [471, 247] width 55 height 20
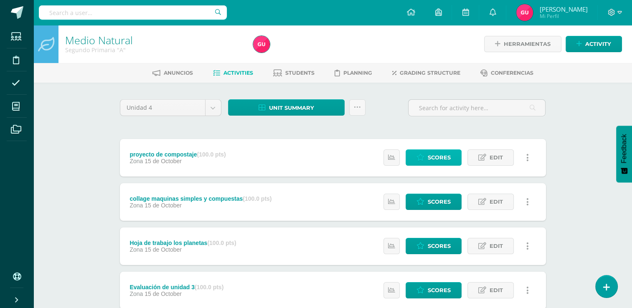
click at [445, 155] on span "Scores" at bounding box center [439, 157] width 23 height 15
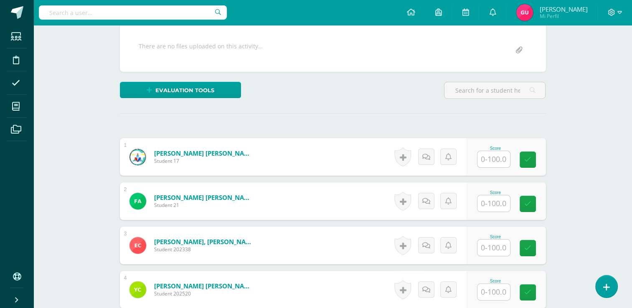
scroll to position [152, 0]
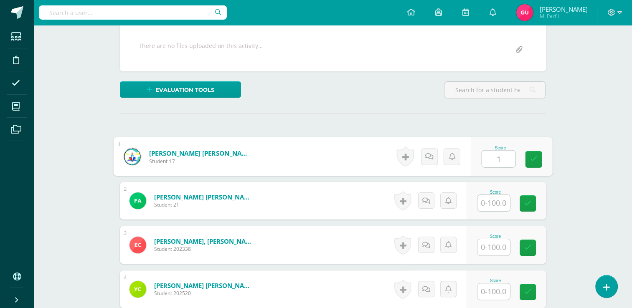
click at [488, 160] on input "1" at bounding box center [497, 159] width 33 height 17
type input "100"
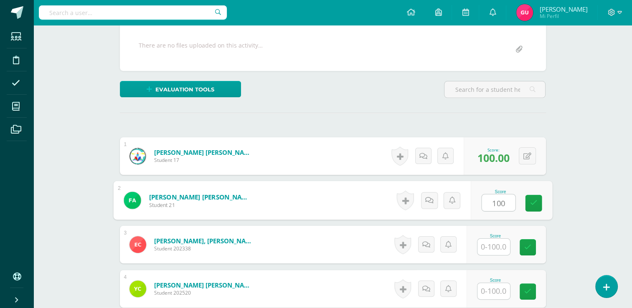
type input "100"
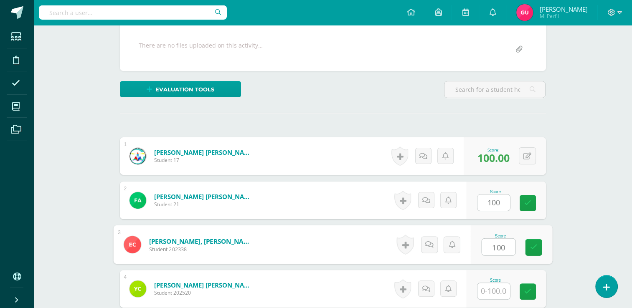
type input "100"
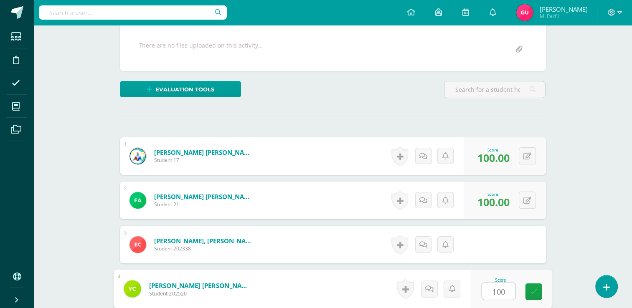
type input "100"
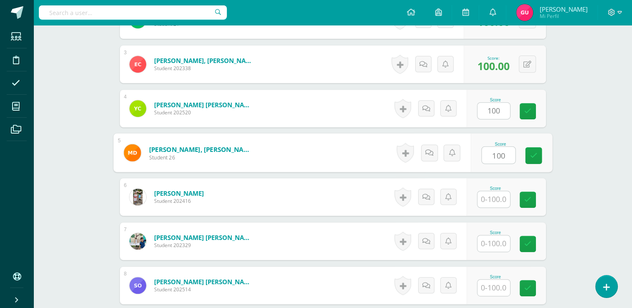
type input "100"
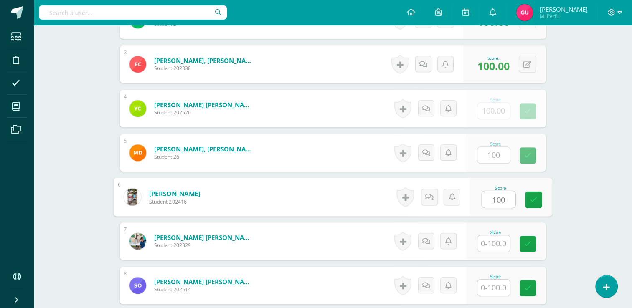
type input "100"
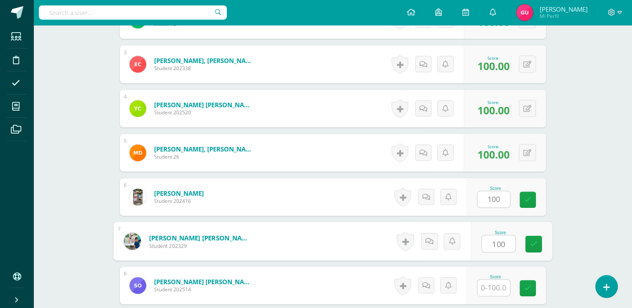
type input "100"
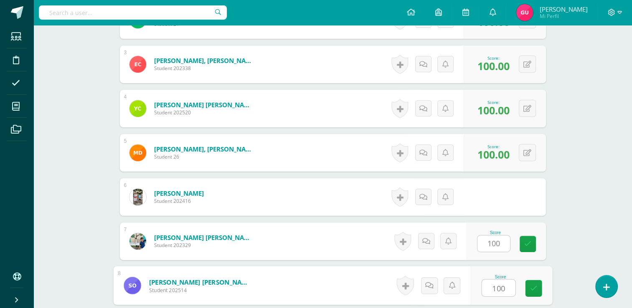
type input "100"
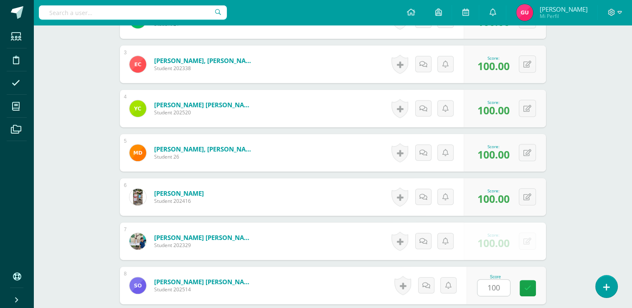
scroll to position [510, 0]
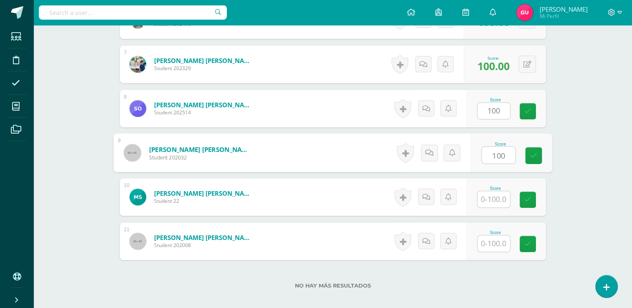
type input "100"
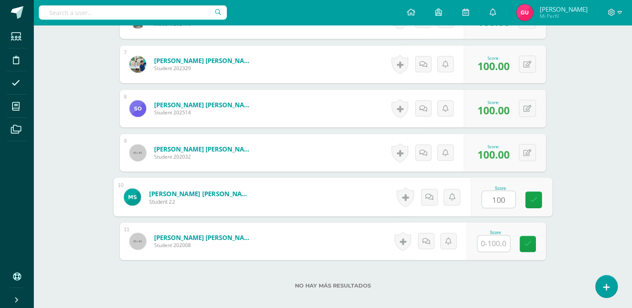
type input "100"
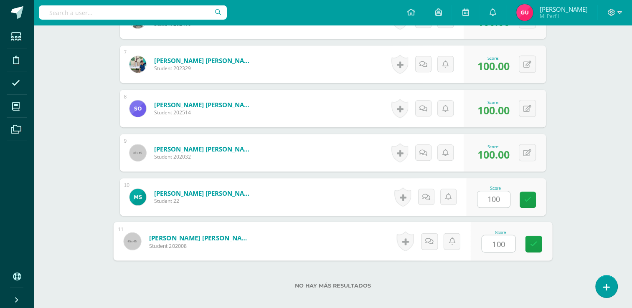
type input "100"
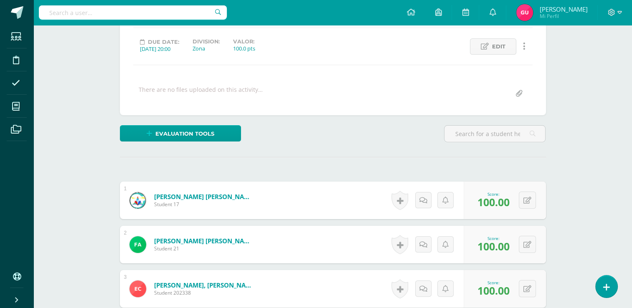
scroll to position [0, 0]
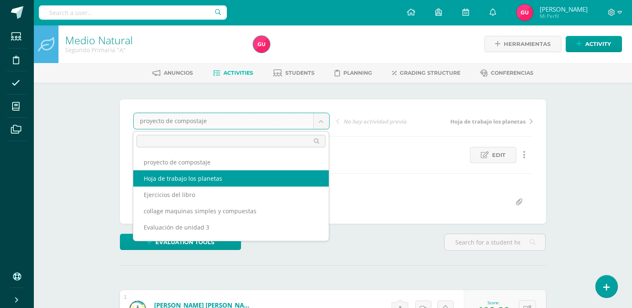
select select "/dashboard/teacher/grade-activity/37272/"
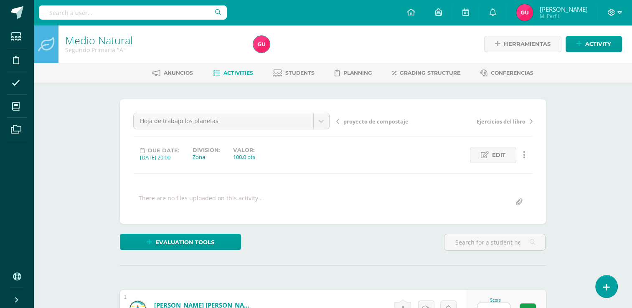
scroll to position [0, 0]
